Goal: Task Accomplishment & Management: Manage account settings

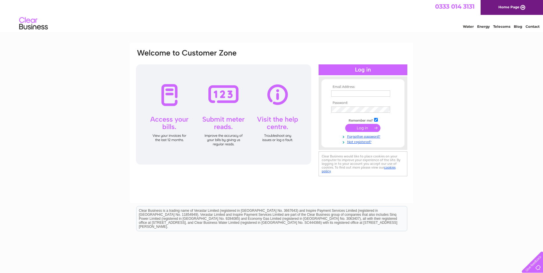
type input "[EMAIL_ADDRESS][DOMAIN_NAME]"
click at [431, 168] on div "Email Address: [EMAIL_ADDRESS][DOMAIN_NAME] Password:" at bounding box center [271, 172] width 543 height 258
click at [353, 129] on input "submit" at bounding box center [362, 128] width 35 height 8
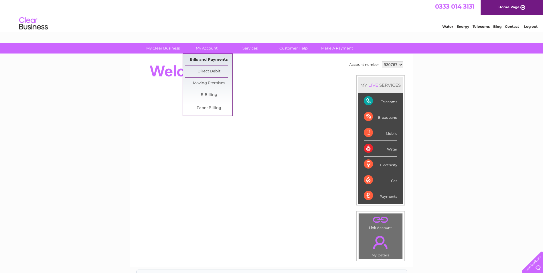
click at [211, 62] on link "Bills and Payments" at bounding box center [208, 59] width 47 height 11
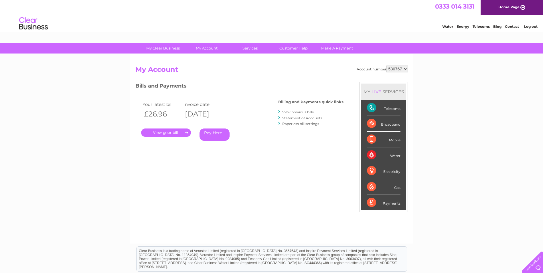
click at [168, 131] on link "." at bounding box center [166, 133] width 50 height 8
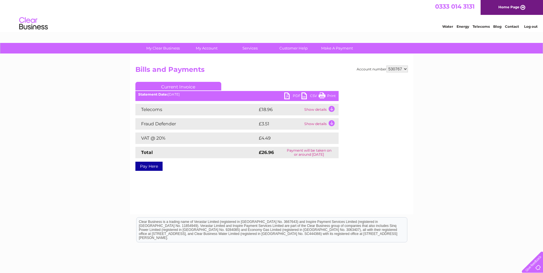
click at [323, 93] on link "Print" at bounding box center [327, 97] width 17 height 8
